Goal: Task Accomplishment & Management: Manage account settings

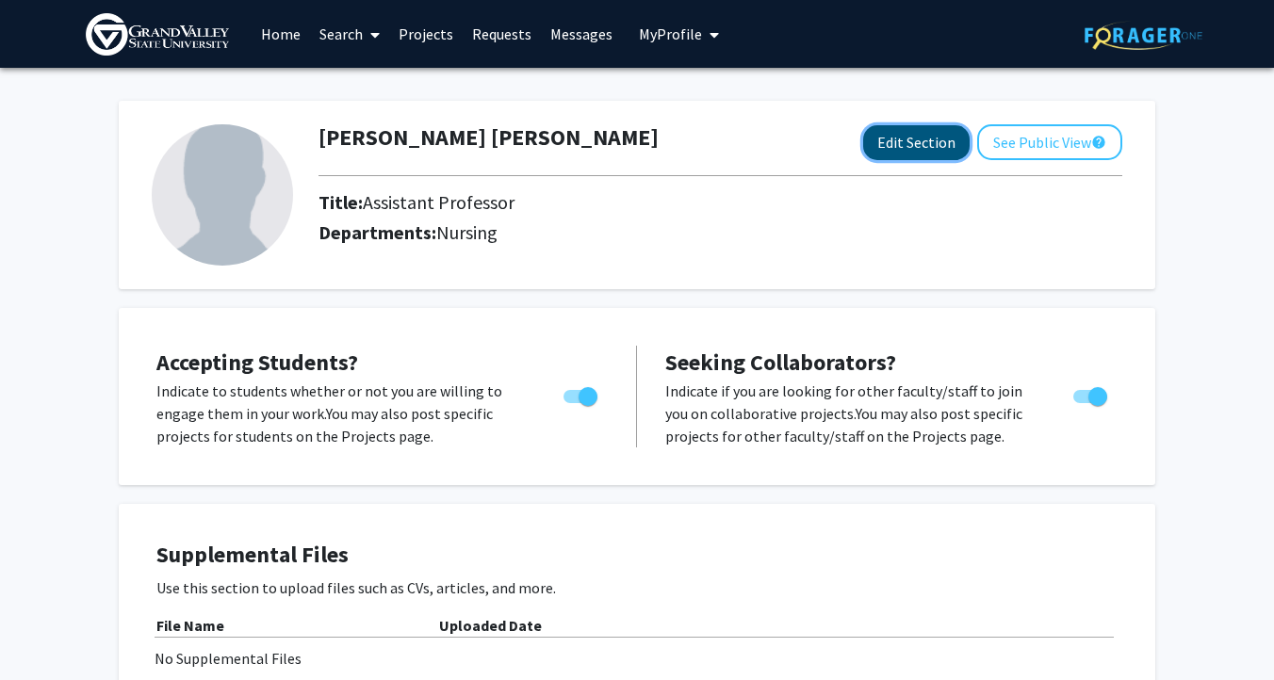
click at [916, 145] on button "Edit Section" at bounding box center [916, 142] width 106 height 35
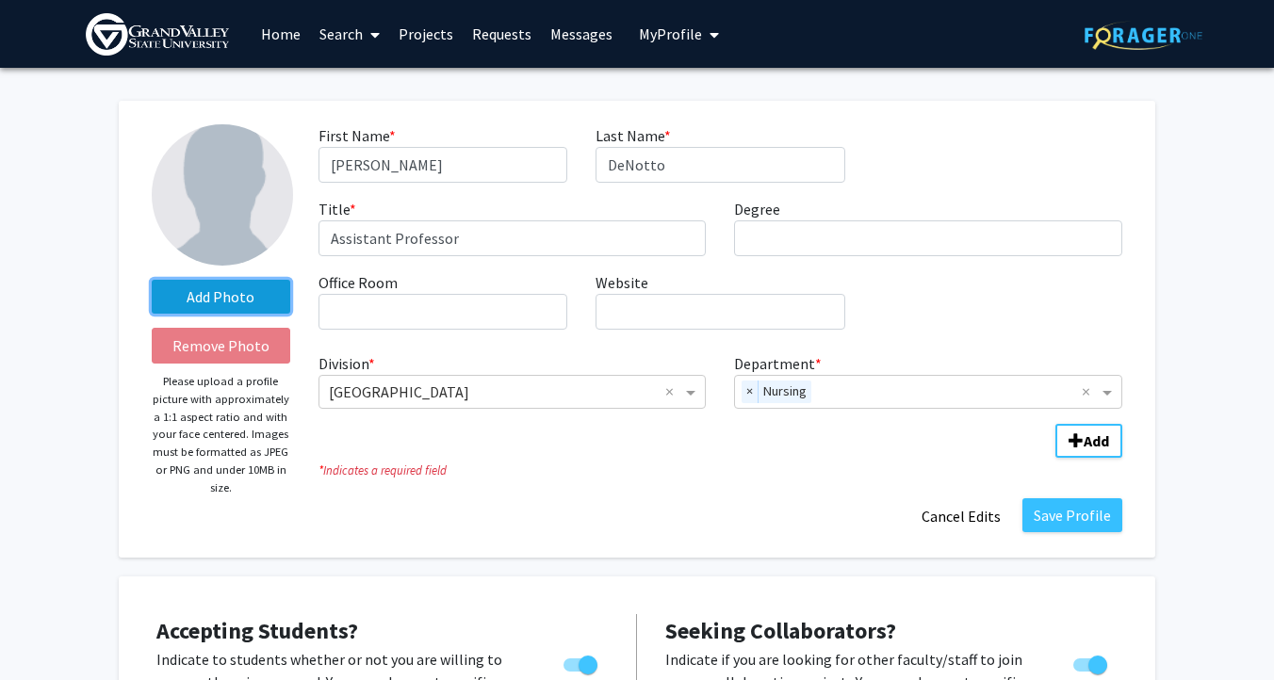
click at [243, 298] on label "Add Photo" at bounding box center [221, 297] width 138 height 34
click at [0, 0] on input "Add Photo" at bounding box center [0, 0] width 0 height 0
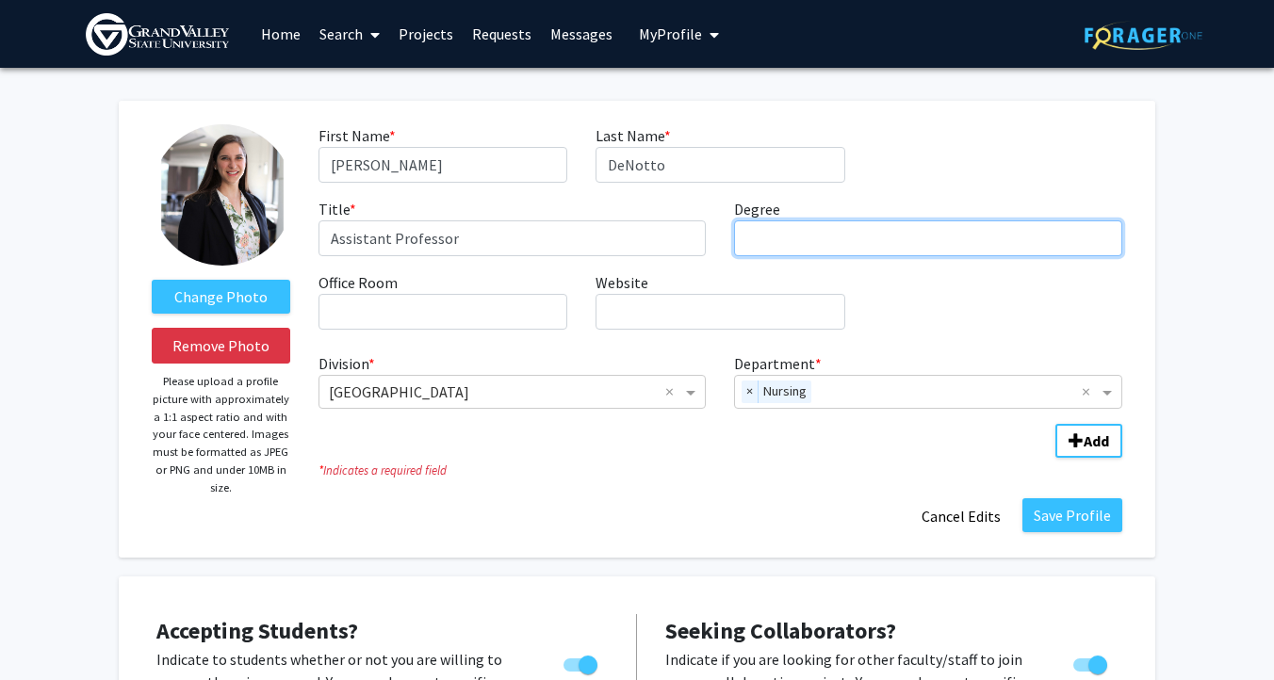
click at [790, 251] on input "Degree required" at bounding box center [928, 238] width 388 height 36
type input "PhD, RN"
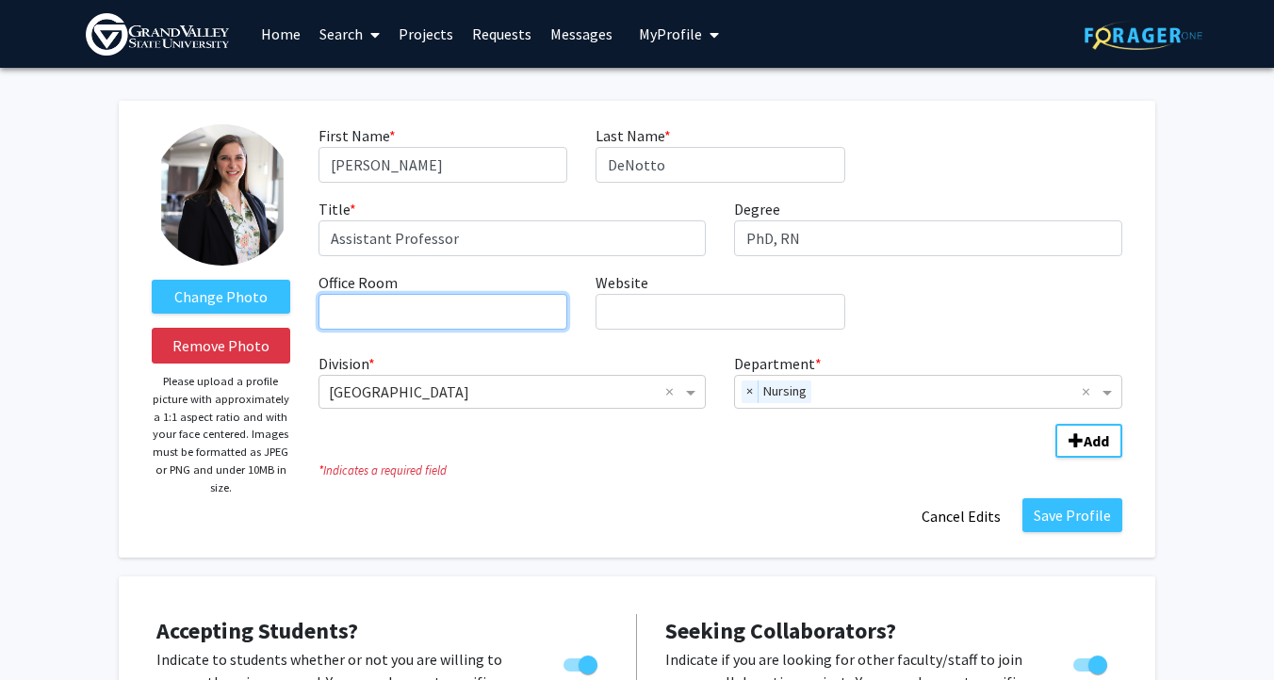
click at [522, 307] on input "Office Room required" at bounding box center [442, 312] width 249 height 36
type input "CHS 314"
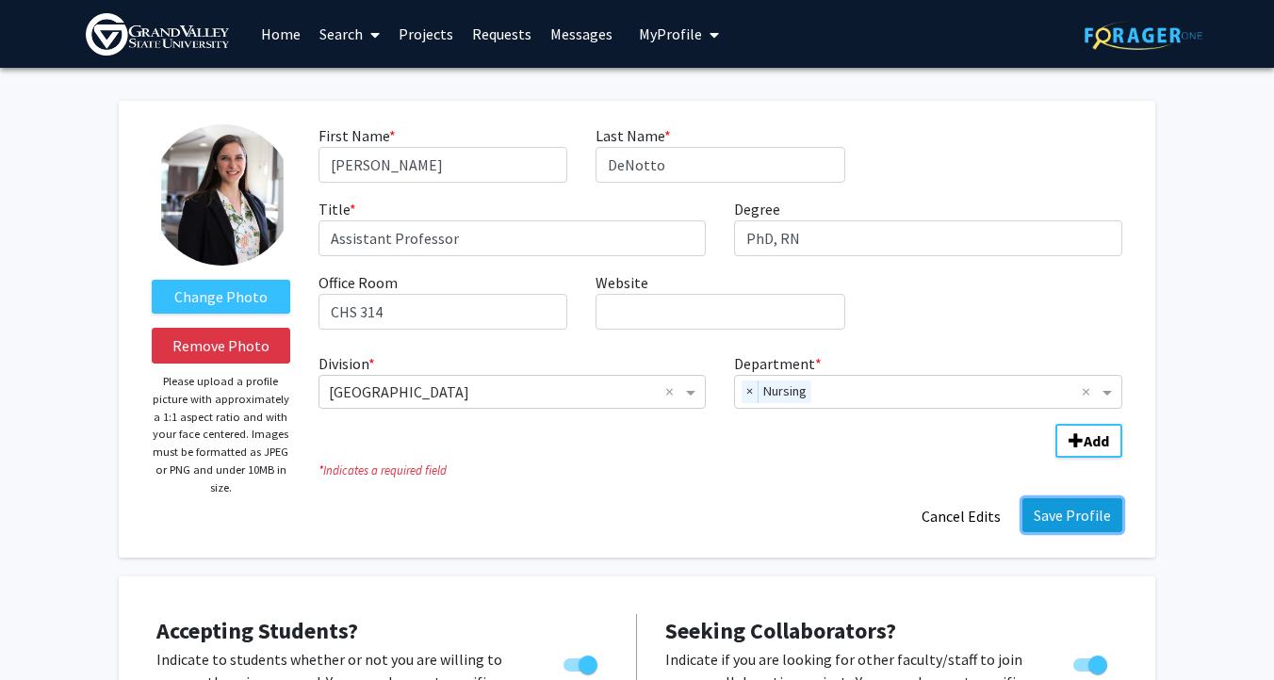
click at [1055, 524] on button "Save Profile" at bounding box center [1072, 515] width 100 height 34
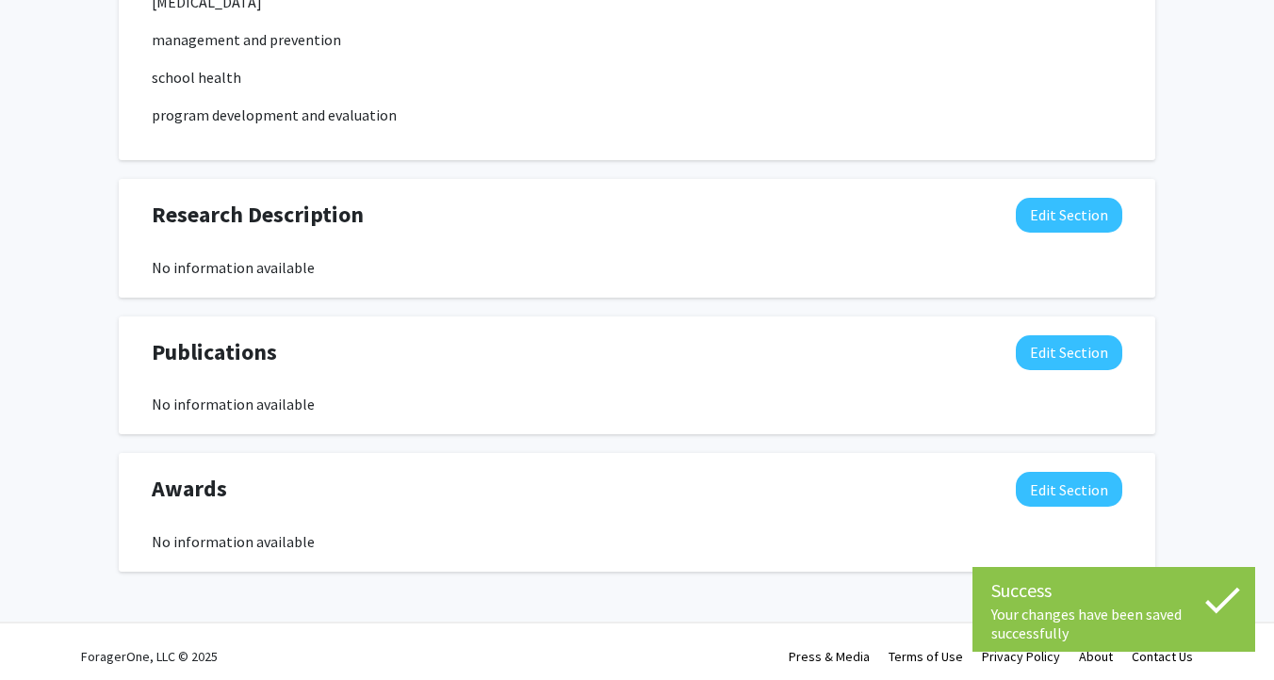
scroll to position [1065, 0]
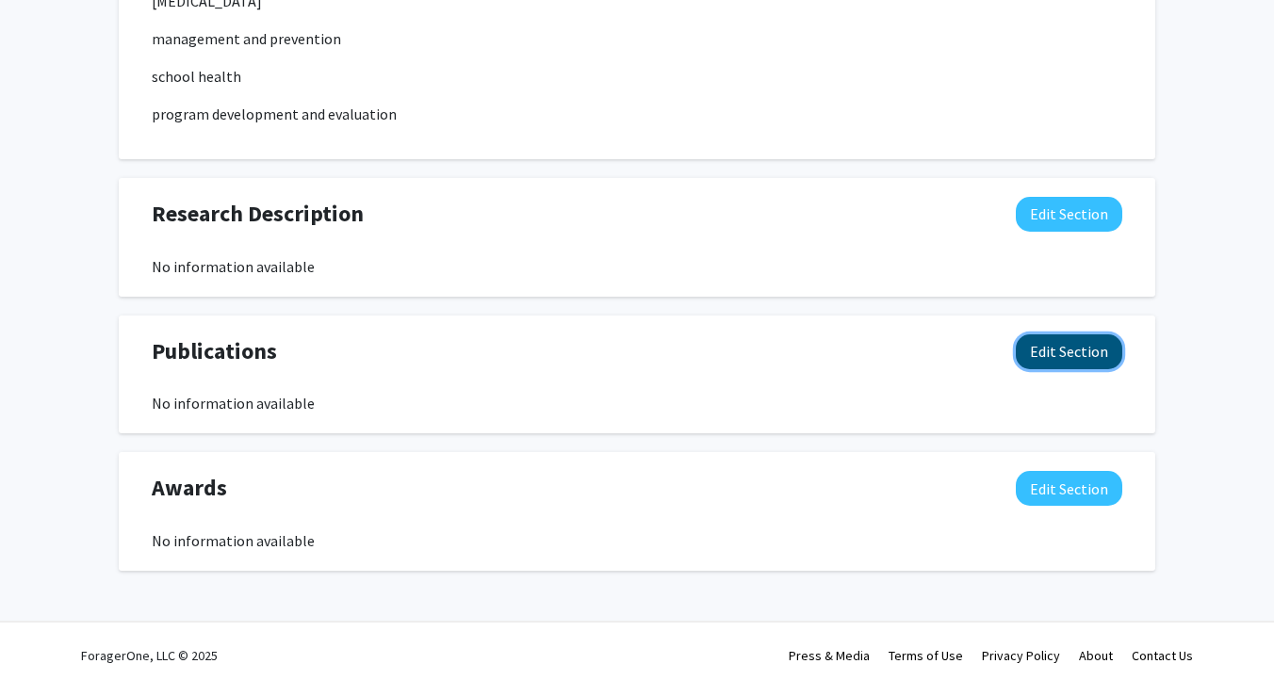
click at [1109, 349] on button "Edit Section" at bounding box center [1068, 351] width 106 height 35
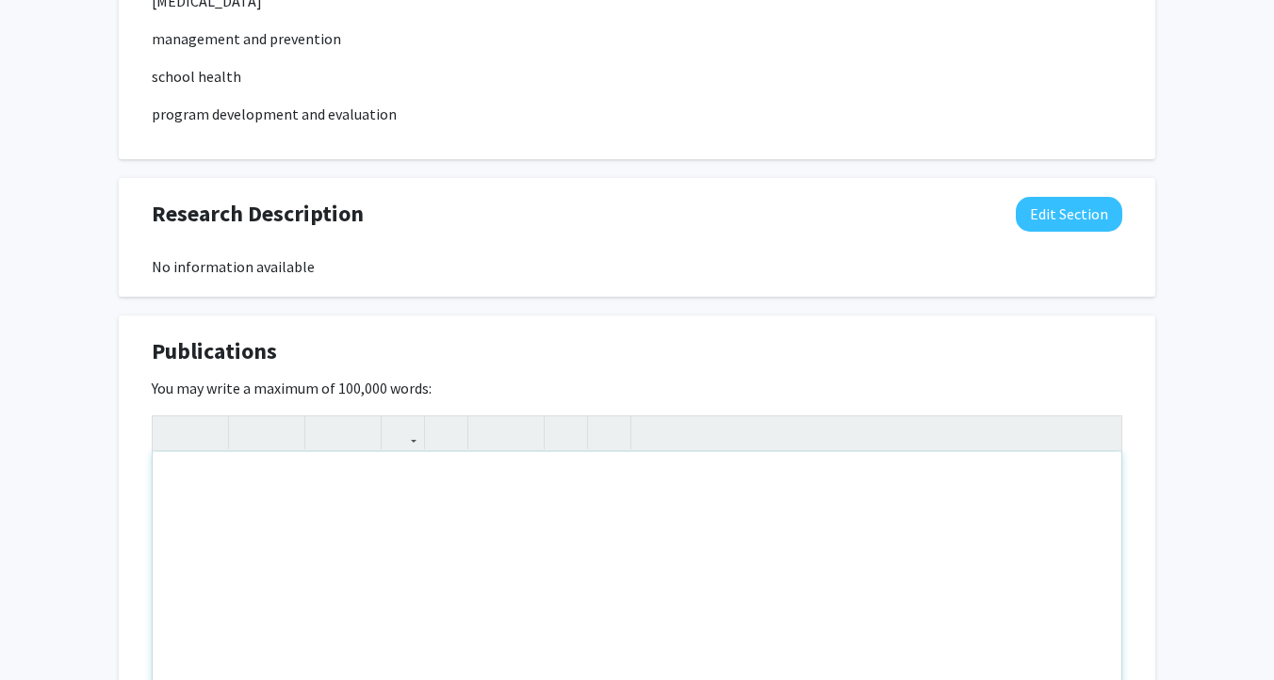
click at [365, 543] on div "Note to users with screen readers: Please deactivate our accessibility plugin f…" at bounding box center [637, 593] width 968 height 283
paste div "Note to users with screen readers: Please deactivate our accessibility plugin f…"
type textarea "<l>Ipsumd, S.A., &con; AdIpisc, E.S. (0406). Doeiusm temporincid ut LA et dolor…"
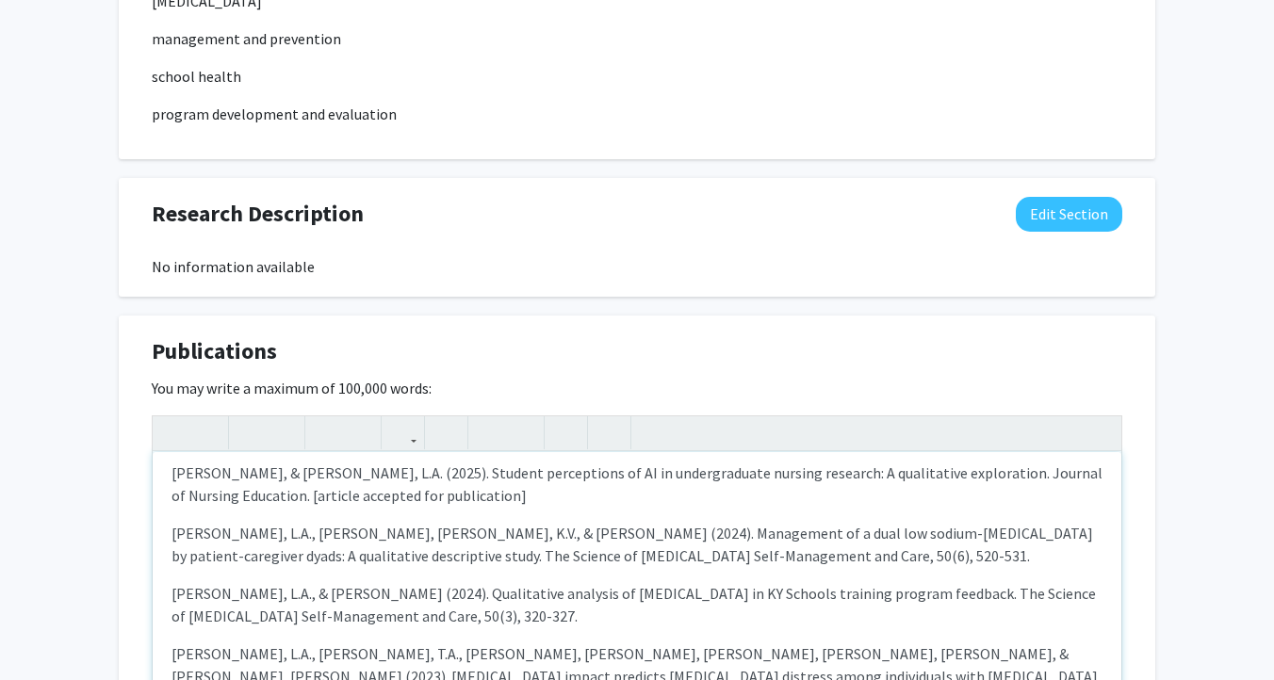
scroll to position [0, 0]
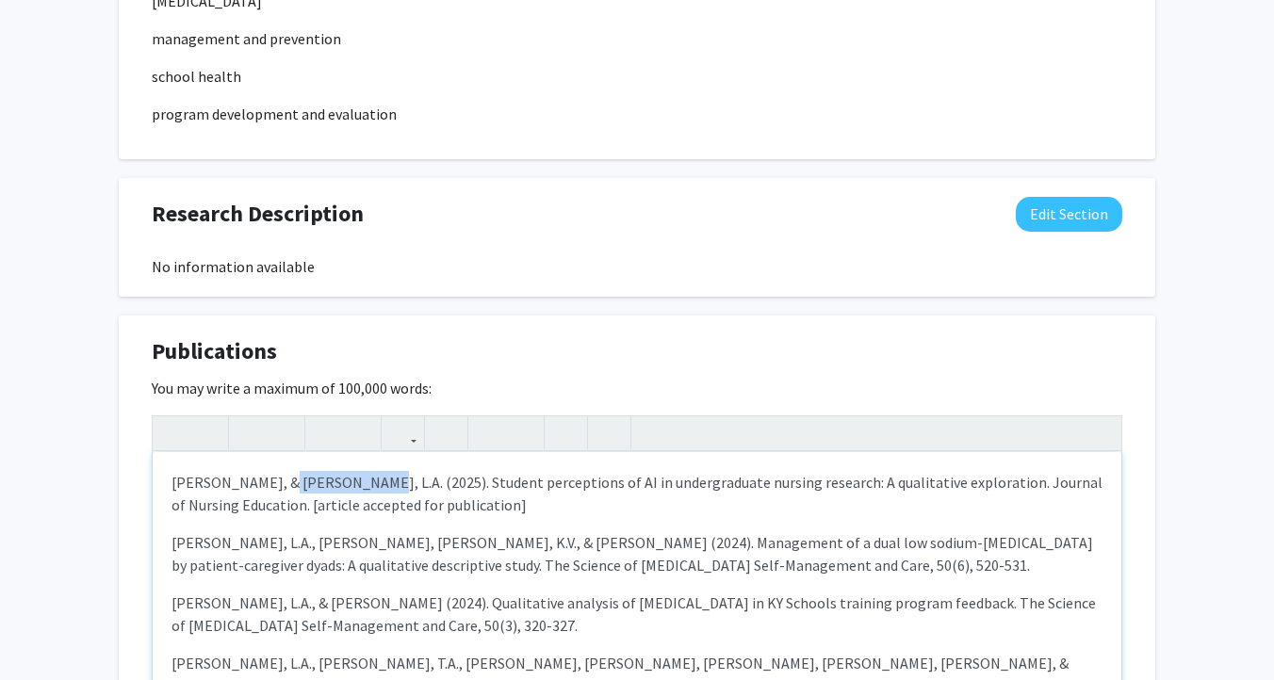
drag, startPoint x: 353, startPoint y: 482, endPoint x: 273, endPoint y: 482, distance: 80.1
click at [273, 482] on p "[PERSON_NAME], & [PERSON_NAME], L.A. (2025). Student perceptions of AI in under…" at bounding box center [636, 493] width 931 height 45
drag, startPoint x: 252, startPoint y: 542, endPoint x: 168, endPoint y: 538, distance: 84.9
click at [168, 538] on div "[PERSON_NAME], & [PERSON_NAME], L.A. (2025). Student perceptions of AI in under…" at bounding box center [637, 593] width 968 height 283
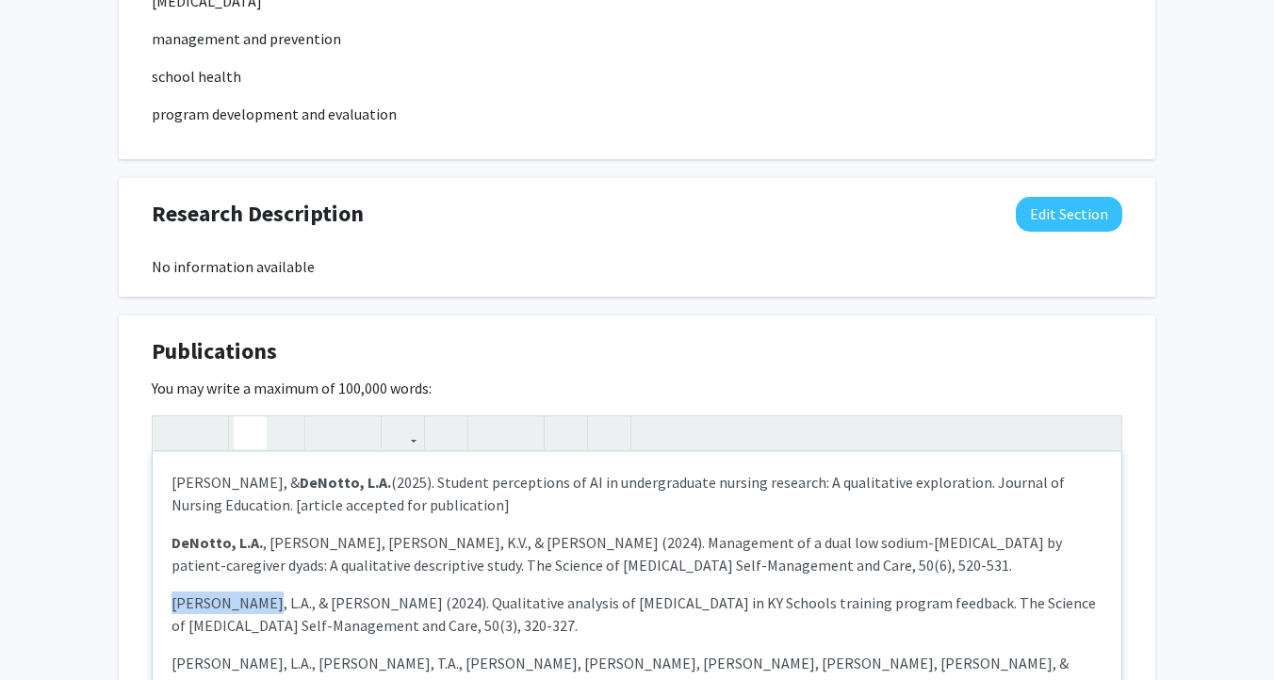
drag, startPoint x: 263, startPoint y: 603, endPoint x: 146, endPoint y: 598, distance: 116.9
click at [146, 598] on div "Publications Edit Section You may write a maximum of 100,000 words: [PERSON_NAM…" at bounding box center [637, 580] width 1036 height 529
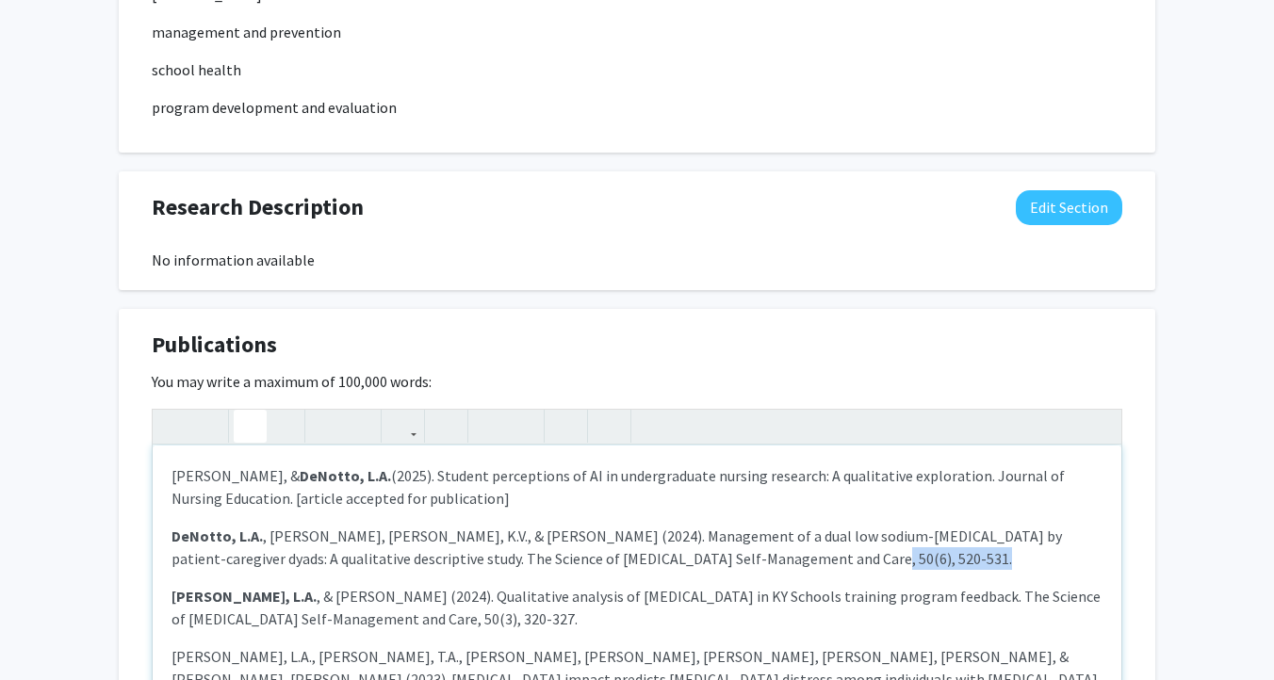
scroll to position [57, 0]
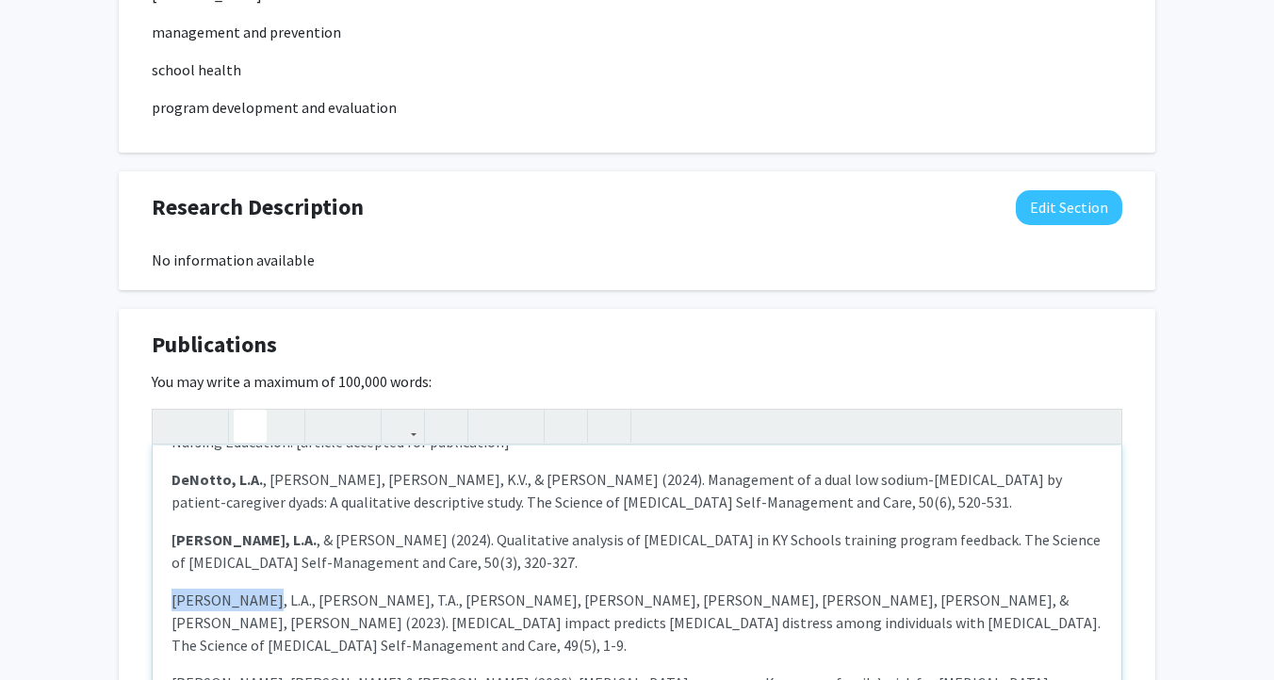
drag, startPoint x: 264, startPoint y: 601, endPoint x: 167, endPoint y: 601, distance: 97.0
click at [167, 601] on div "[PERSON_NAME], & [PERSON_NAME], L.A. (2025). Student perceptions of AI in under…" at bounding box center [637, 587] width 968 height 283
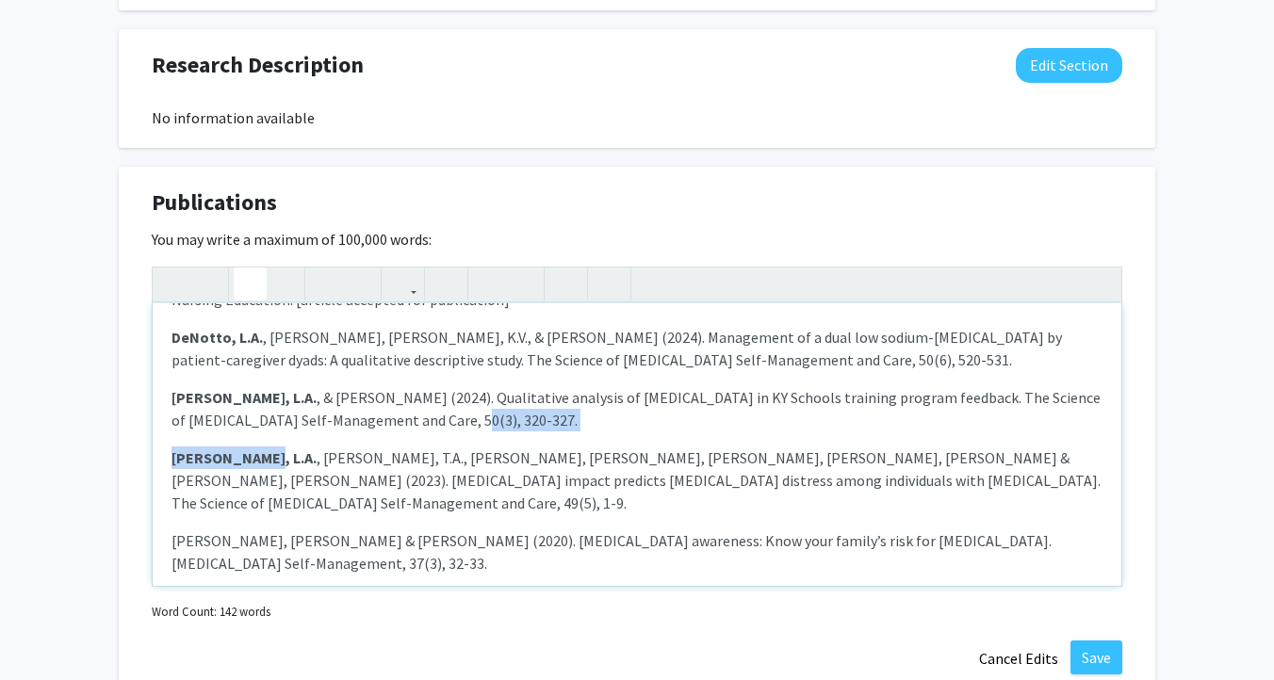
scroll to position [1215, 0]
click at [252, 556] on div "[PERSON_NAME], & [PERSON_NAME], L.A. (2025). Student perceptions of AI in under…" at bounding box center [637, 443] width 968 height 283
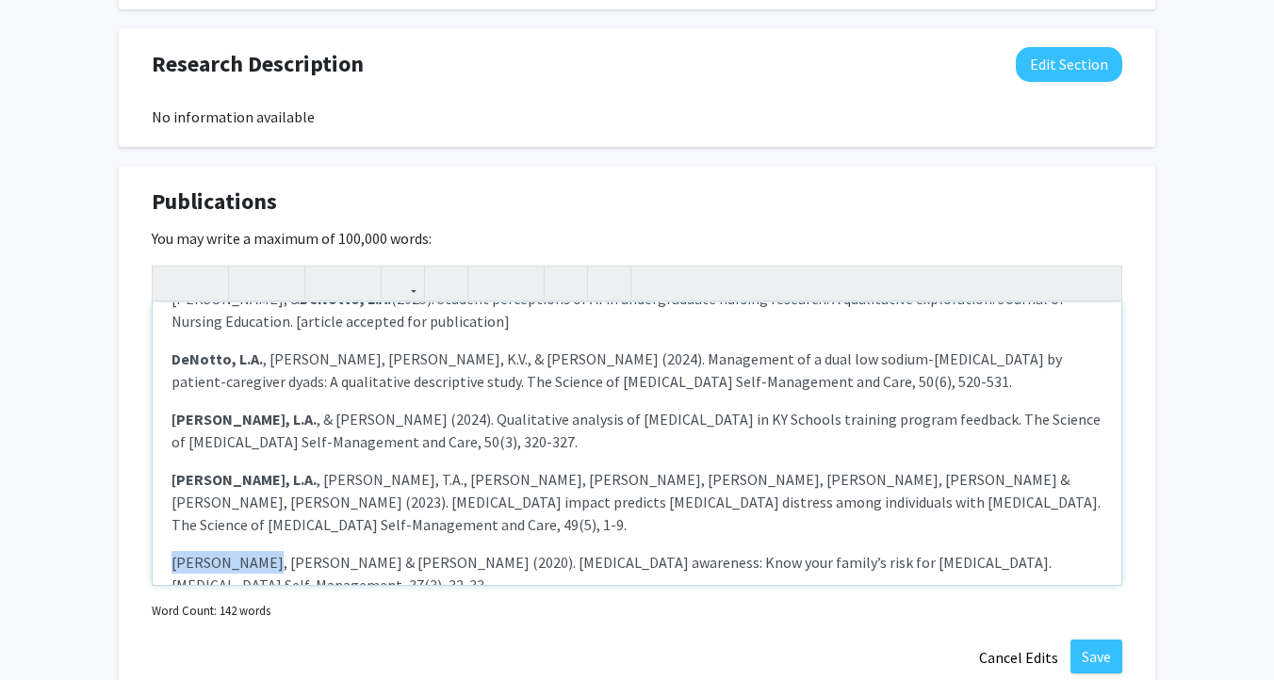
drag, startPoint x: 262, startPoint y: 538, endPoint x: 165, endPoint y: 528, distance: 97.5
click at [168, 533] on div "[PERSON_NAME], & [PERSON_NAME], L.A. (2025). Student perceptions of AI in under…" at bounding box center [637, 443] width 968 height 283
type textarea "<p>[PERSON_NAME], &amp; <strong>DeNotto, L.A.</strong> (2025). Student percepti…"
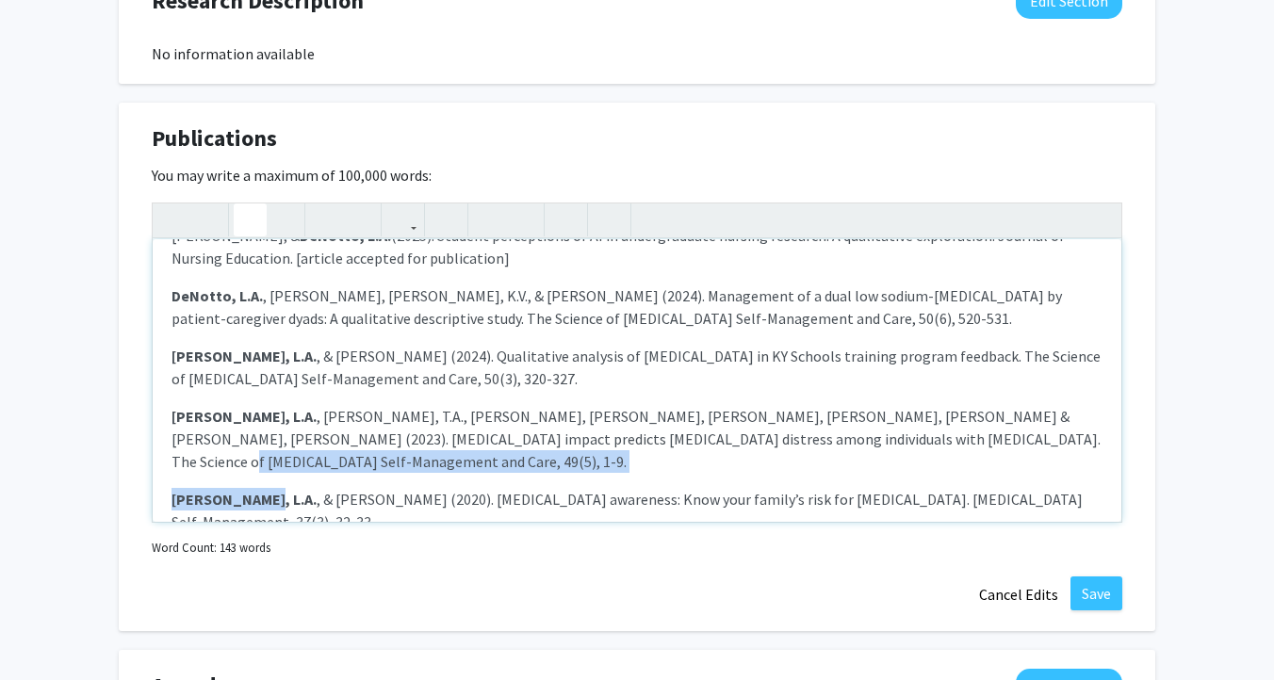
scroll to position [0, 0]
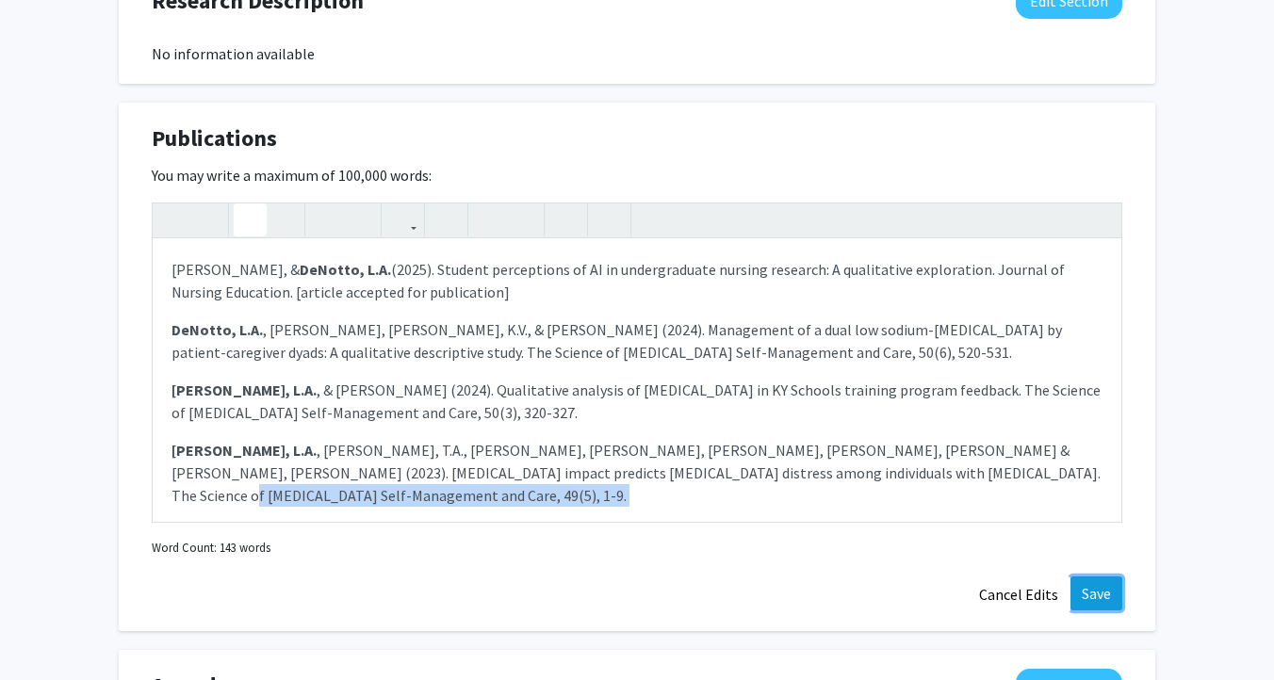
click at [1105, 594] on button "Save" at bounding box center [1096, 593] width 52 height 34
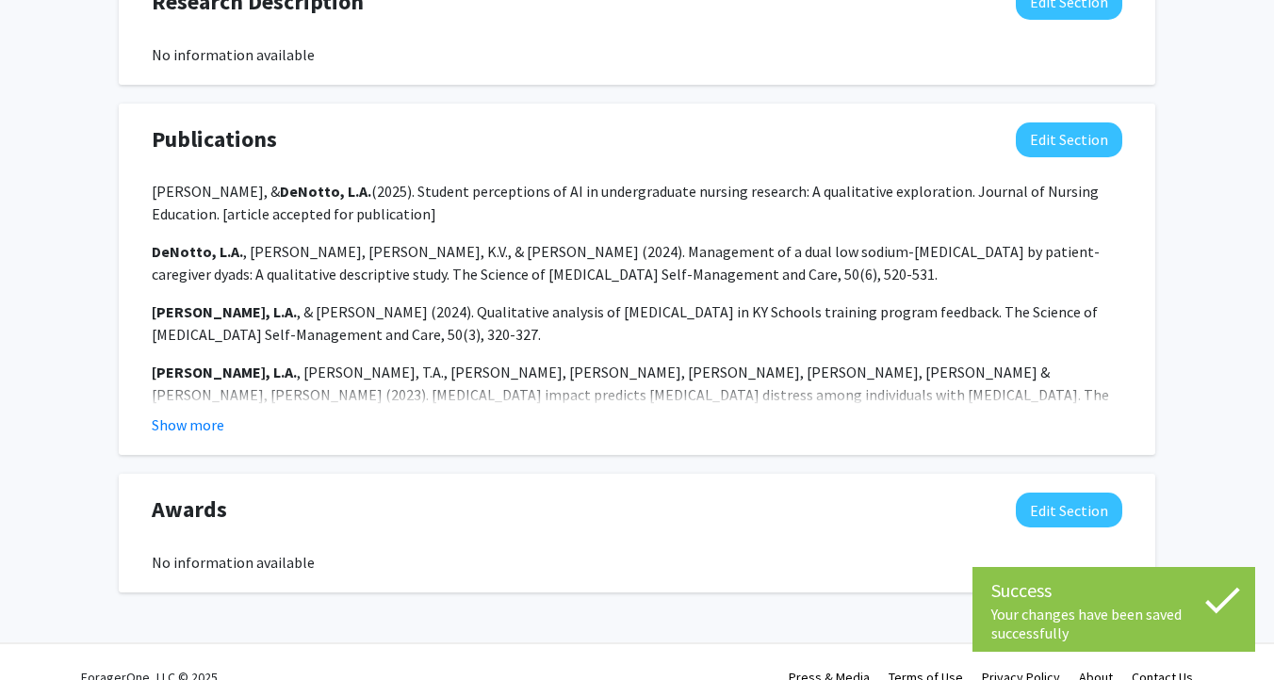
scroll to position [1307, 0]
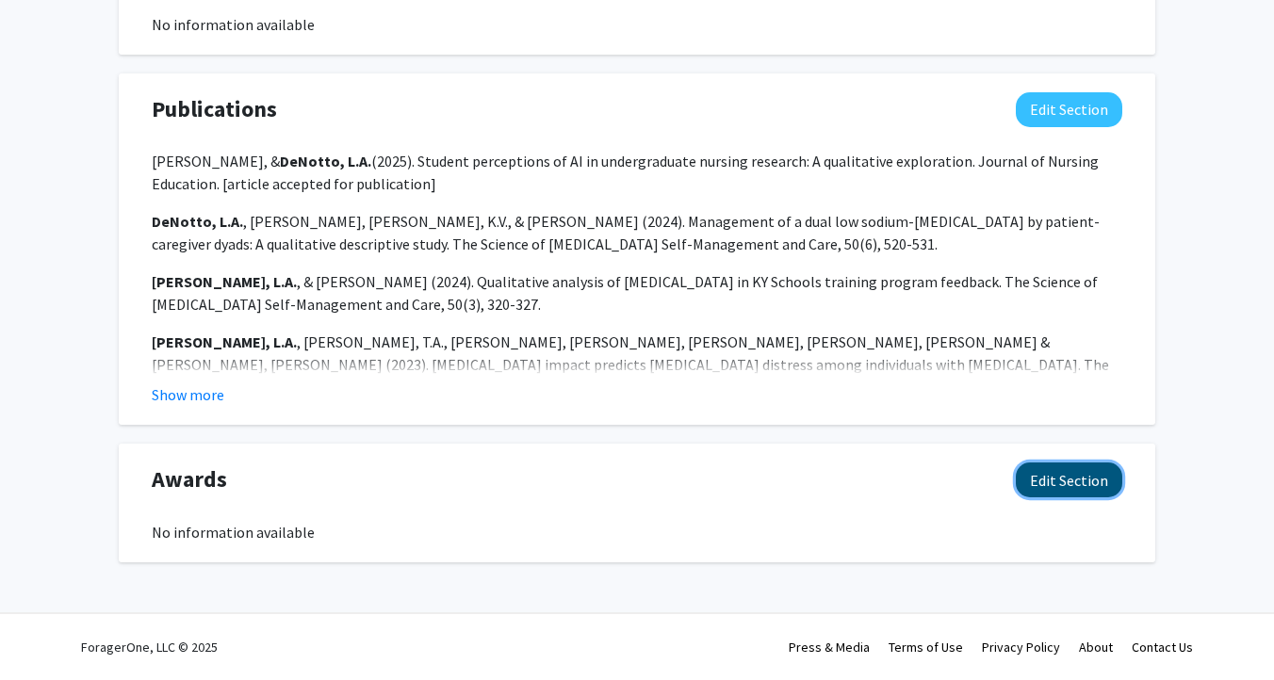
click at [1086, 480] on button "Edit Section" at bounding box center [1068, 480] width 106 height 35
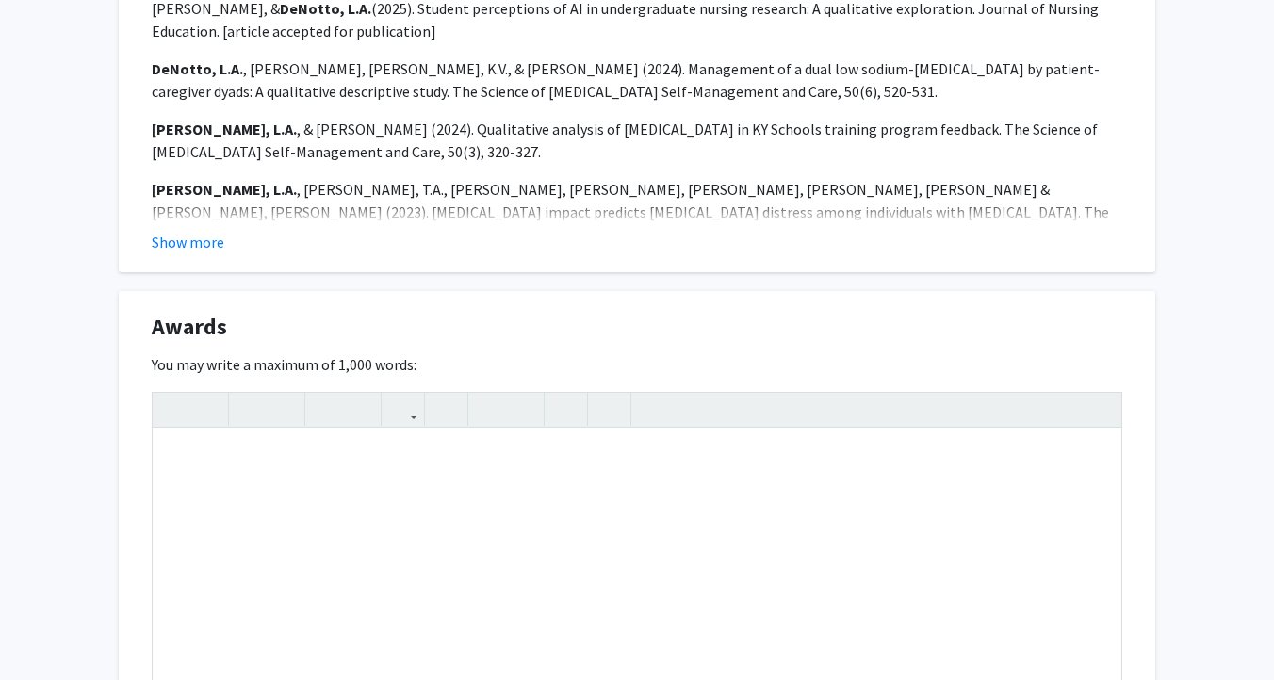
scroll to position [1463, 0]
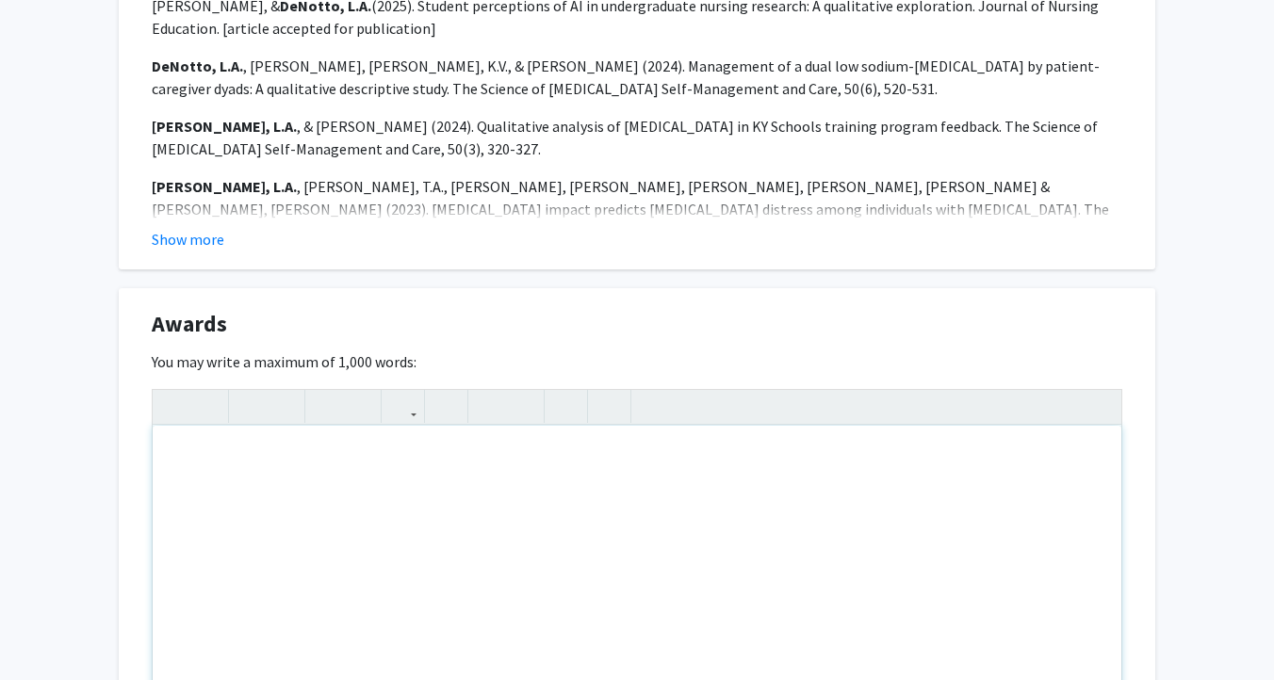
click at [495, 524] on div "Note to users with screen readers: Please deactivate our accessibility plugin f…" at bounding box center [637, 567] width 968 height 283
paste div "Note to users with screen readers: Please deactivate our accessibility plugin f…"
type textarea "<p>Award</p><p>Organization</p><p>Date(s)</p><p>Distinguished Early Career Scho…"
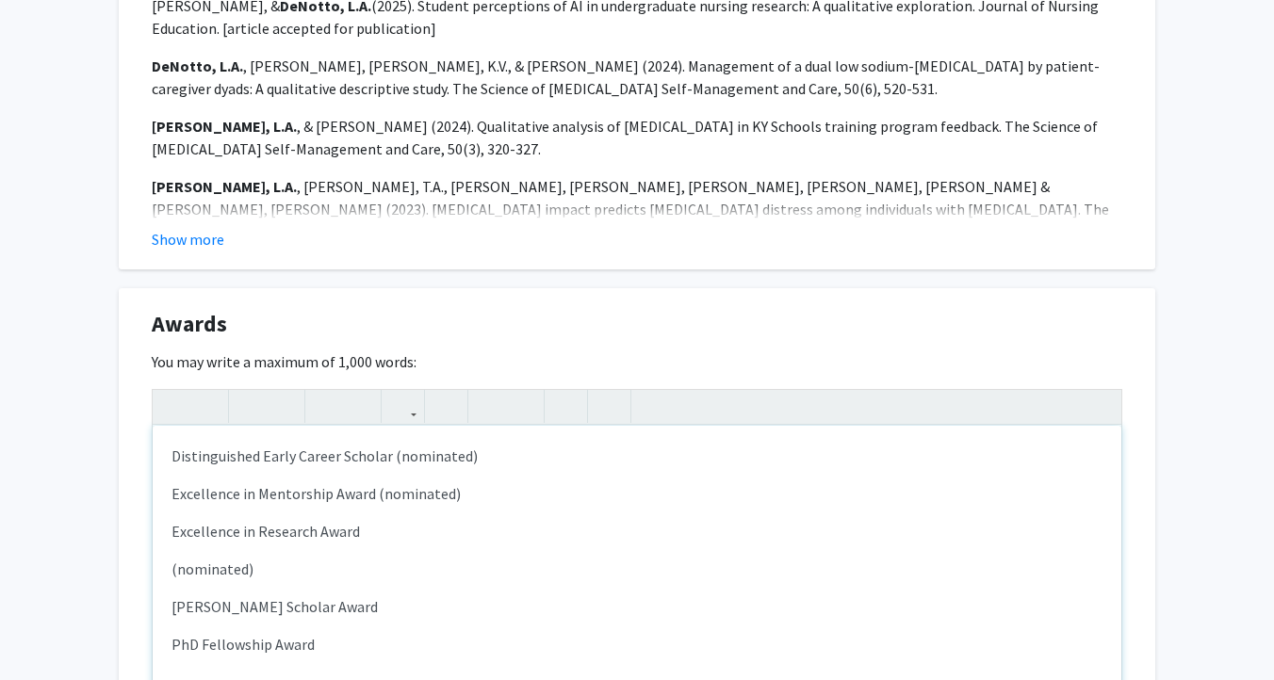
click at [171, 450] on p "Distinguished Early Career Scholar (nominated)" at bounding box center [636, 456] width 931 height 23
click at [171, 493] on p "Excellence in Mentorship Award (nominated)" at bounding box center [636, 493] width 931 height 23
click at [170, 532] on div "GVSU CSCE Distinguished Early Career Scholar (nominated) STTI Kappa Epsilon Exc…" at bounding box center [637, 567] width 968 height 283
click at [170, 572] on div "GVSU CSCE Distinguished Early Career Scholar (nominated) STTI Kappa Epsilon Exc…" at bounding box center [637, 567] width 968 height 283
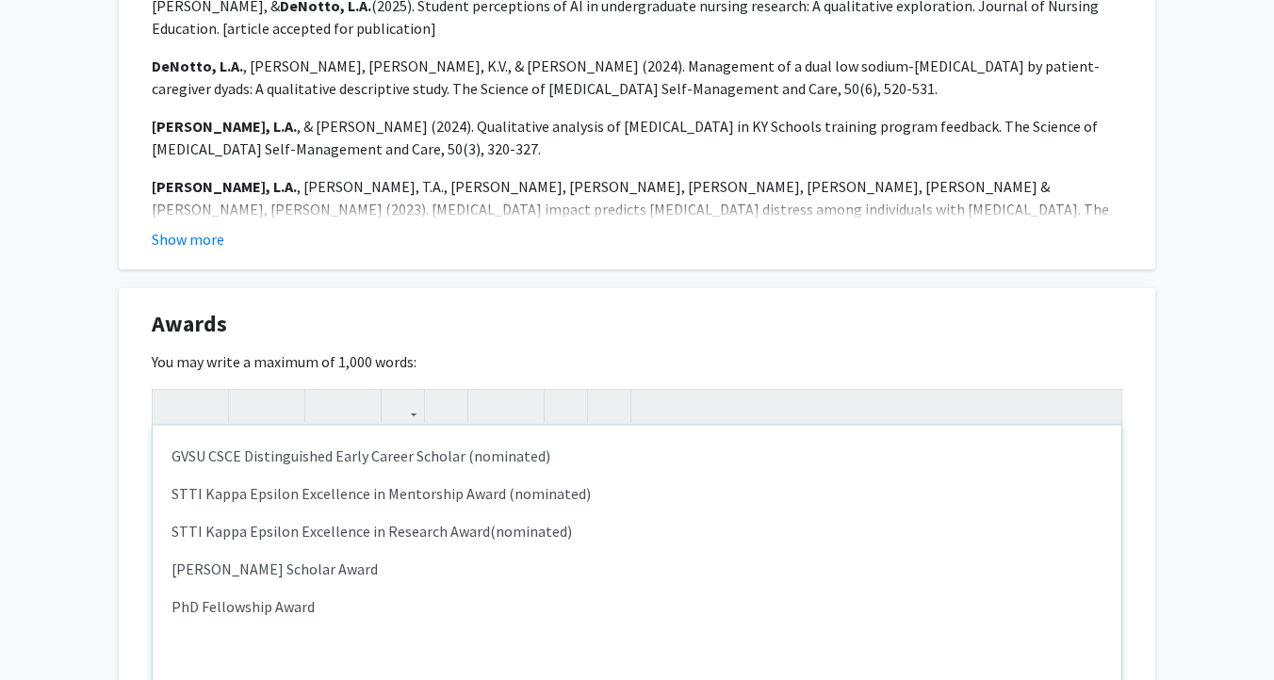
click at [536, 454] on p "GVSU CSCE Distinguished Early Career Scholar (nominated)" at bounding box center [636, 456] width 931 height 23
click at [172, 454] on p "GVSU CSCE Distinguished Early Career Scholar (nominated)" at bounding box center [636, 456] width 931 height 23
click at [170, 491] on div "2025 GVSU CSCE Distinguished Early Career Scholar (nominated) STTI Kappa Epsilo…" at bounding box center [637, 567] width 968 height 283
click at [171, 533] on p "STTI Kappa Epsilon Excellence in Research Award (nominated)" at bounding box center [636, 531] width 931 height 23
click at [173, 571] on p "[PERSON_NAME] Scholar Award" at bounding box center [636, 569] width 931 height 23
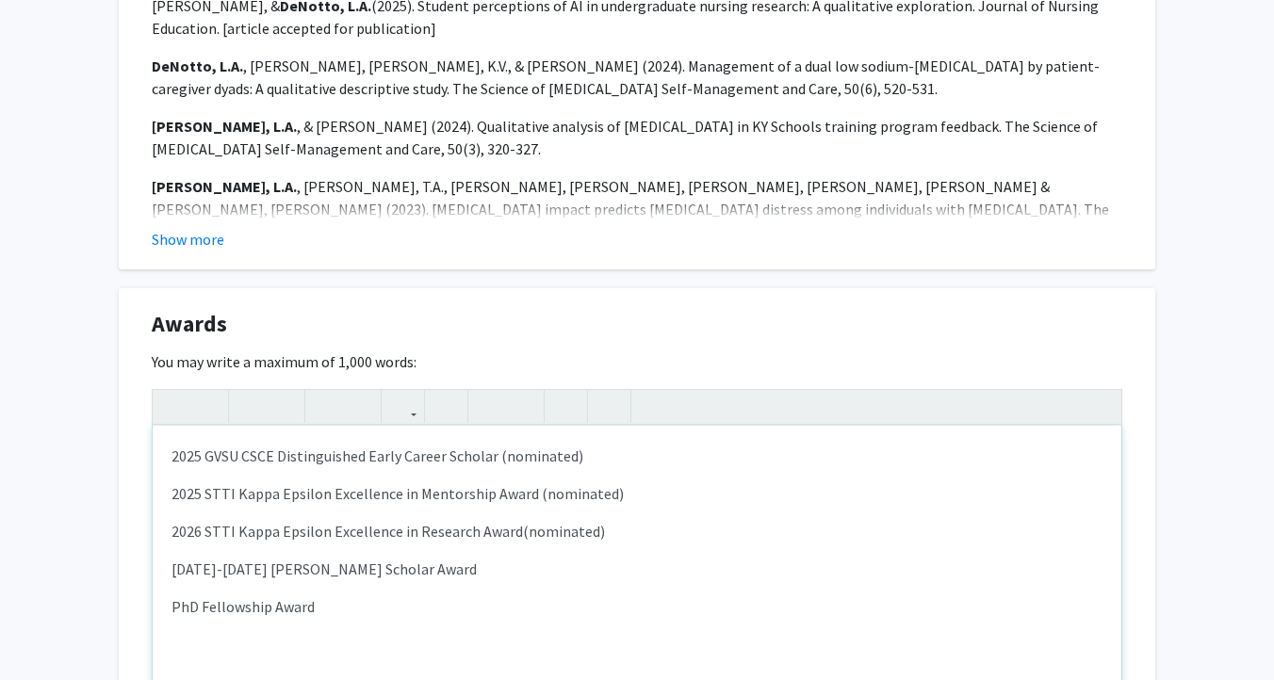
click at [174, 608] on p "PhD Fellowship Award" at bounding box center [636, 606] width 931 height 23
click at [240, 571] on p "[DATE]-[DATE] [PERSON_NAME] Scholar Award" at bounding box center [636, 569] width 931 height 23
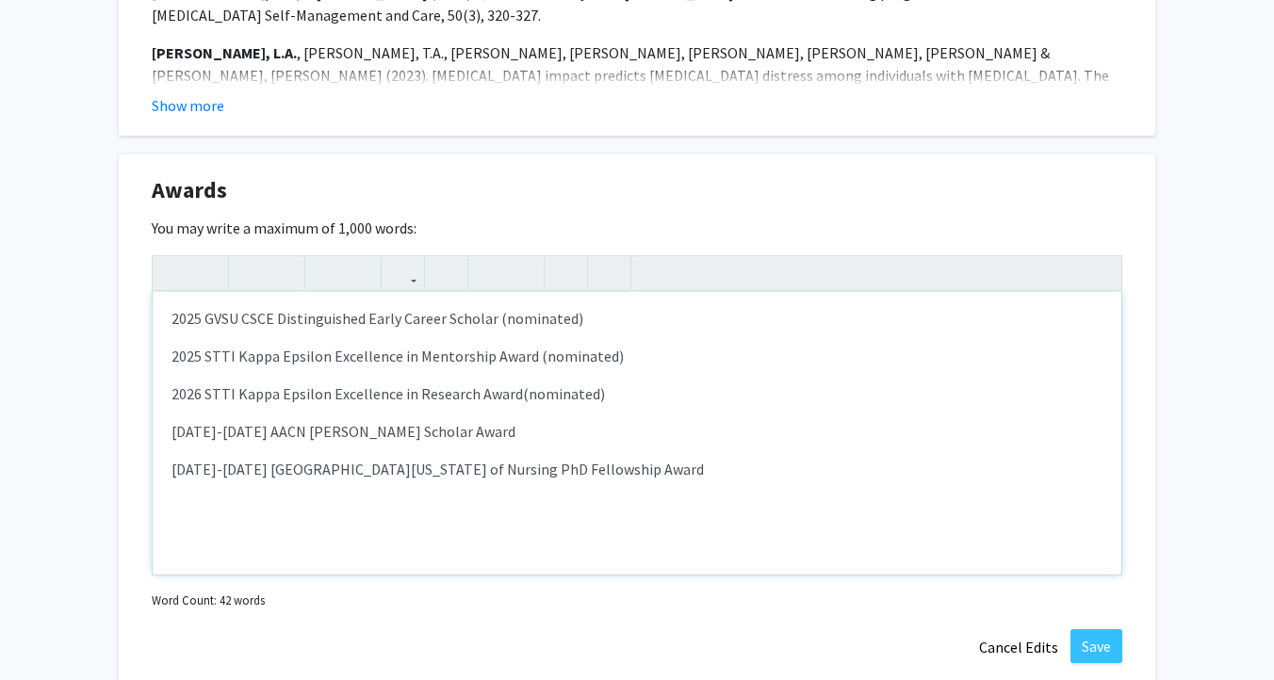
scroll to position [1600, 0]
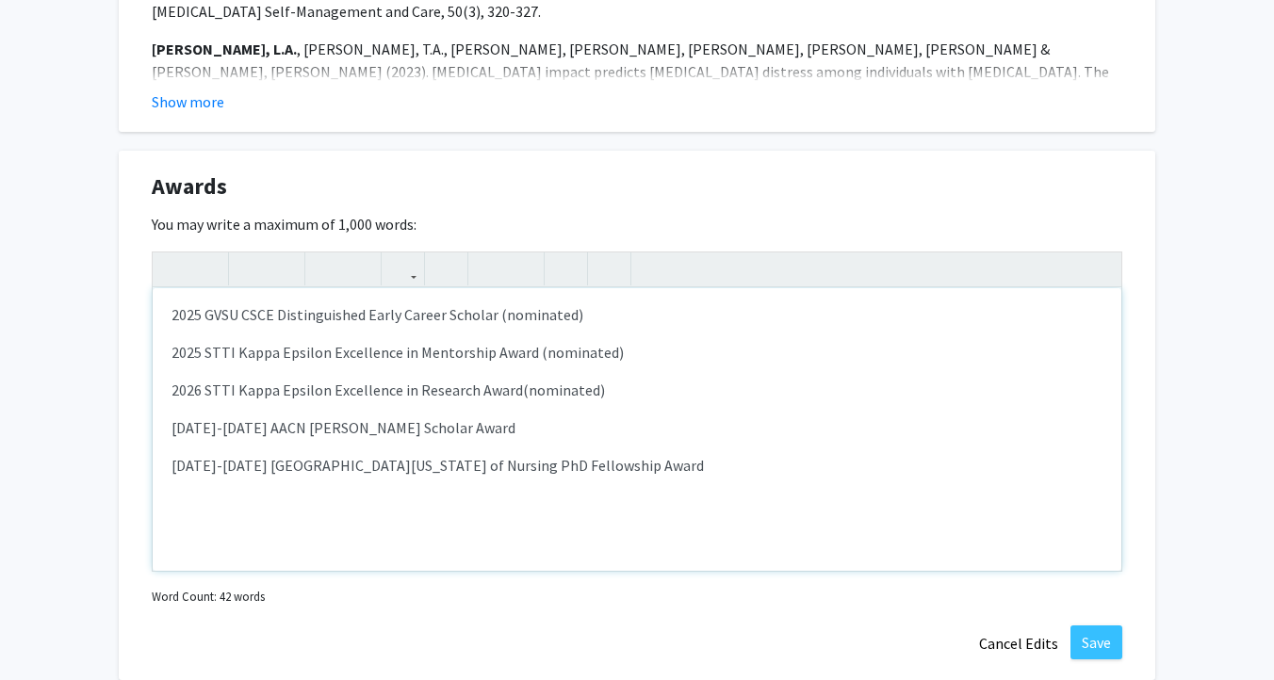
click at [690, 511] on div "2025 GVSU CSCE Distinguished Early Career Scholar (nominated) 2025 STTI Kappa E…" at bounding box center [637, 429] width 968 height 283
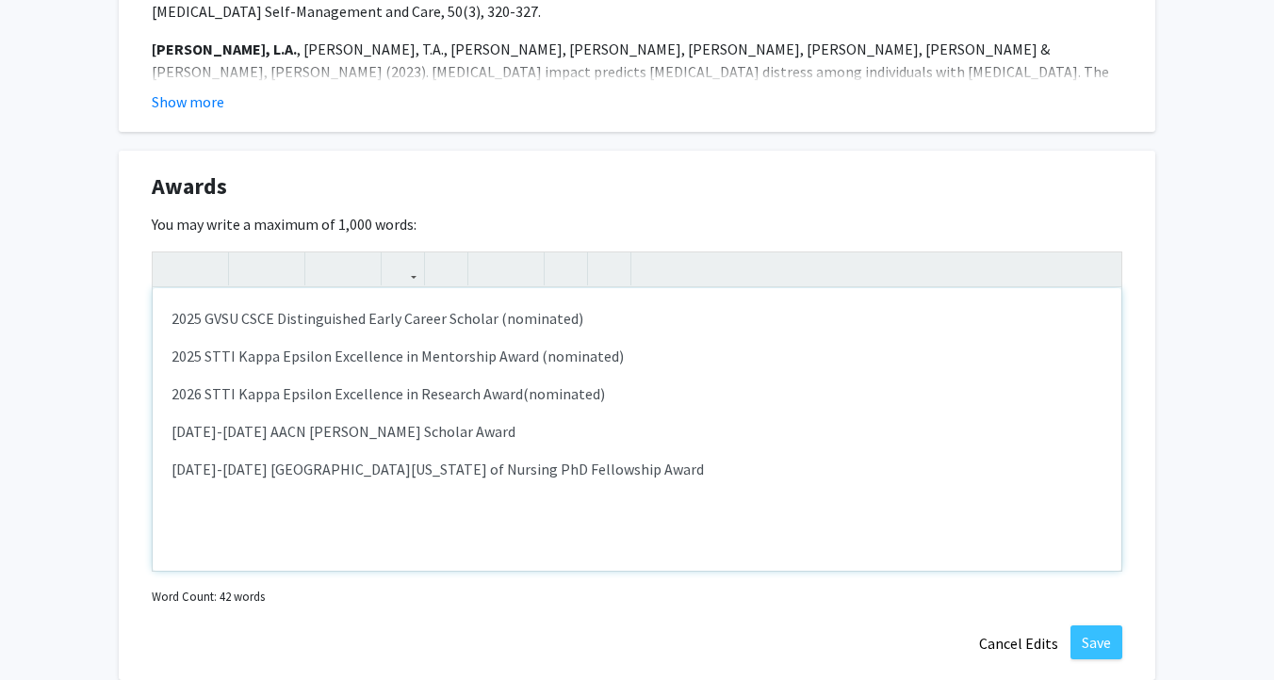
type textarea "<p>2025 GVSU CSCE Distinguished Early Career Scholar (nominated)</p><p>2025 STT…"
click at [1090, 641] on button "Save" at bounding box center [1096, 642] width 52 height 34
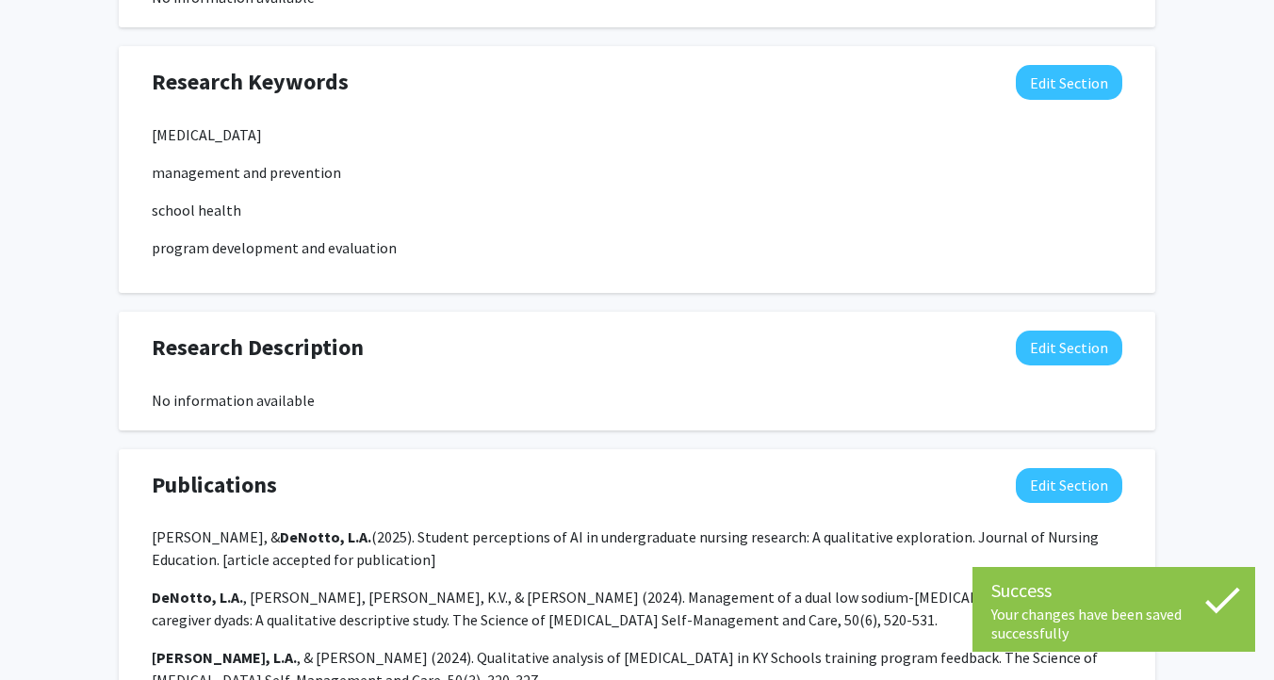
scroll to position [914, 0]
